Goal: Use online tool/utility: Utilize a website feature to perform a specific function

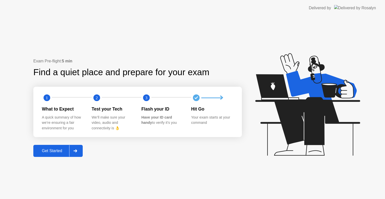
click at [59, 149] on div "Get Started" at bounding box center [52, 151] width 34 height 5
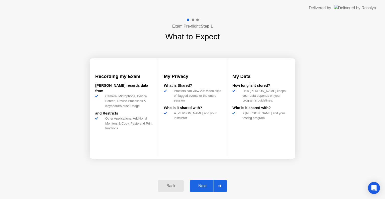
click at [205, 185] on div "Next" at bounding box center [202, 186] width 22 height 5
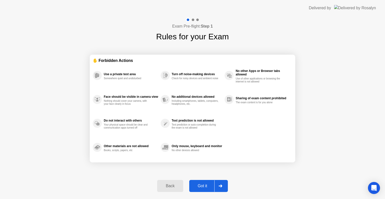
click at [205, 185] on div "Got it" at bounding box center [203, 186] width 24 height 5
select select "Available cameras"
select select "Available speakers"
select select "Available microphones"
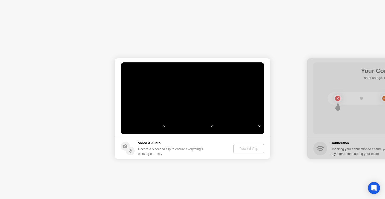
select select "**********"
select select "*******"
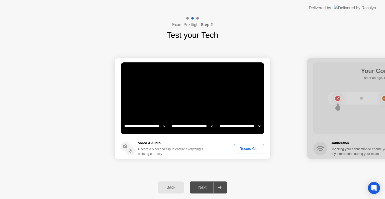
click at [239, 149] on div "Record Clip" at bounding box center [249, 149] width 27 height 4
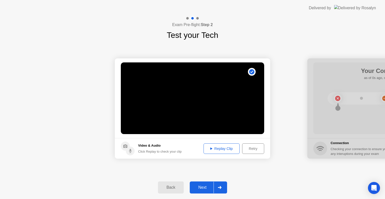
click at [222, 191] on div at bounding box center [220, 188] width 12 height 12
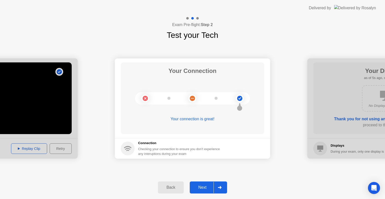
click at [222, 185] on div at bounding box center [220, 188] width 12 height 12
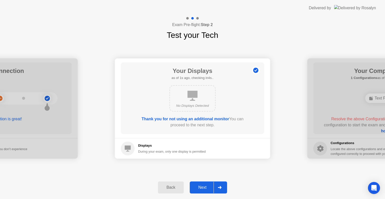
click at [222, 185] on div at bounding box center [220, 188] width 12 height 12
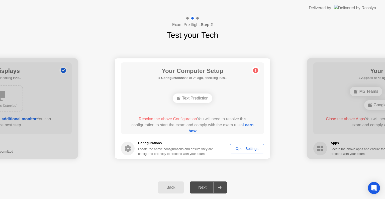
click at [196, 130] on link "Learn how" at bounding box center [221, 128] width 65 height 10
click at [374, 191] on div "Open Intercom Messenger" at bounding box center [374, 188] width 13 height 13
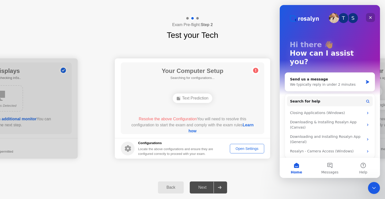
click at [369, 19] on icon "Close" at bounding box center [371, 18] width 4 height 4
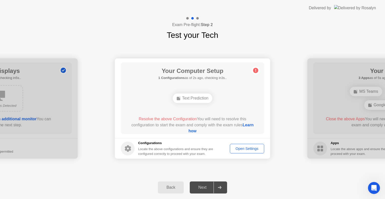
click at [189, 99] on div "Text Prediction" at bounding box center [193, 99] width 40 height 10
